Goal: Register for event/course

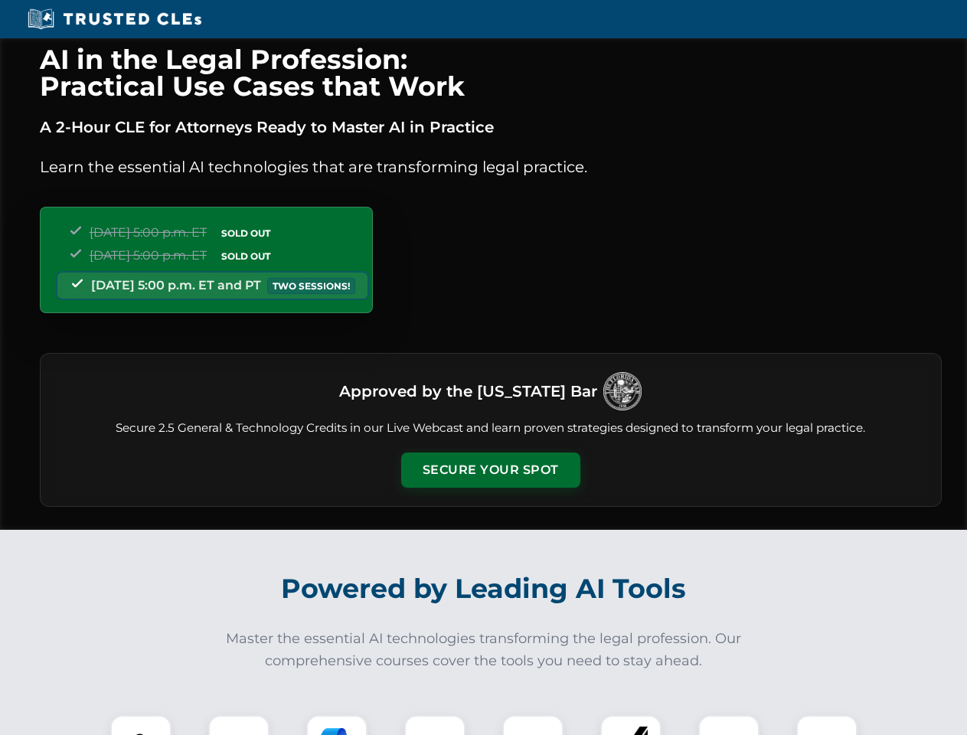
click at [490, 470] on button "Secure Your Spot" at bounding box center [490, 470] width 179 height 35
click at [141, 725] on img at bounding box center [141, 746] width 44 height 44
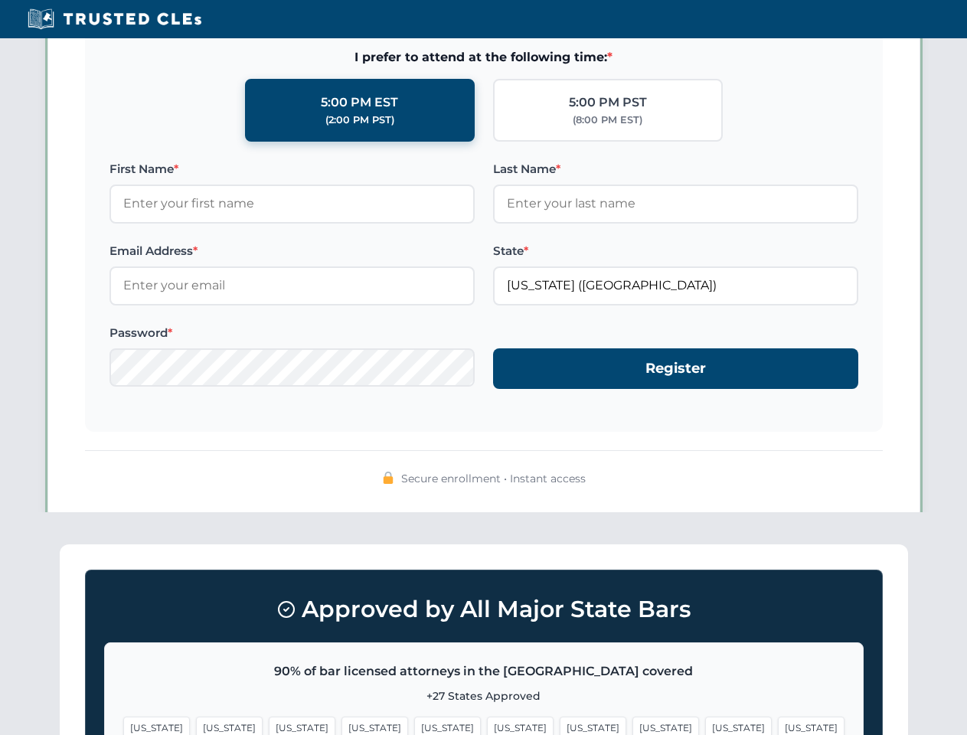
click at [560, 725] on span "[US_STATE]" at bounding box center [593, 728] width 67 height 22
click at [705, 725] on span "[US_STATE]" at bounding box center [738, 728] width 67 height 22
